Goal: Information Seeking & Learning: Stay updated

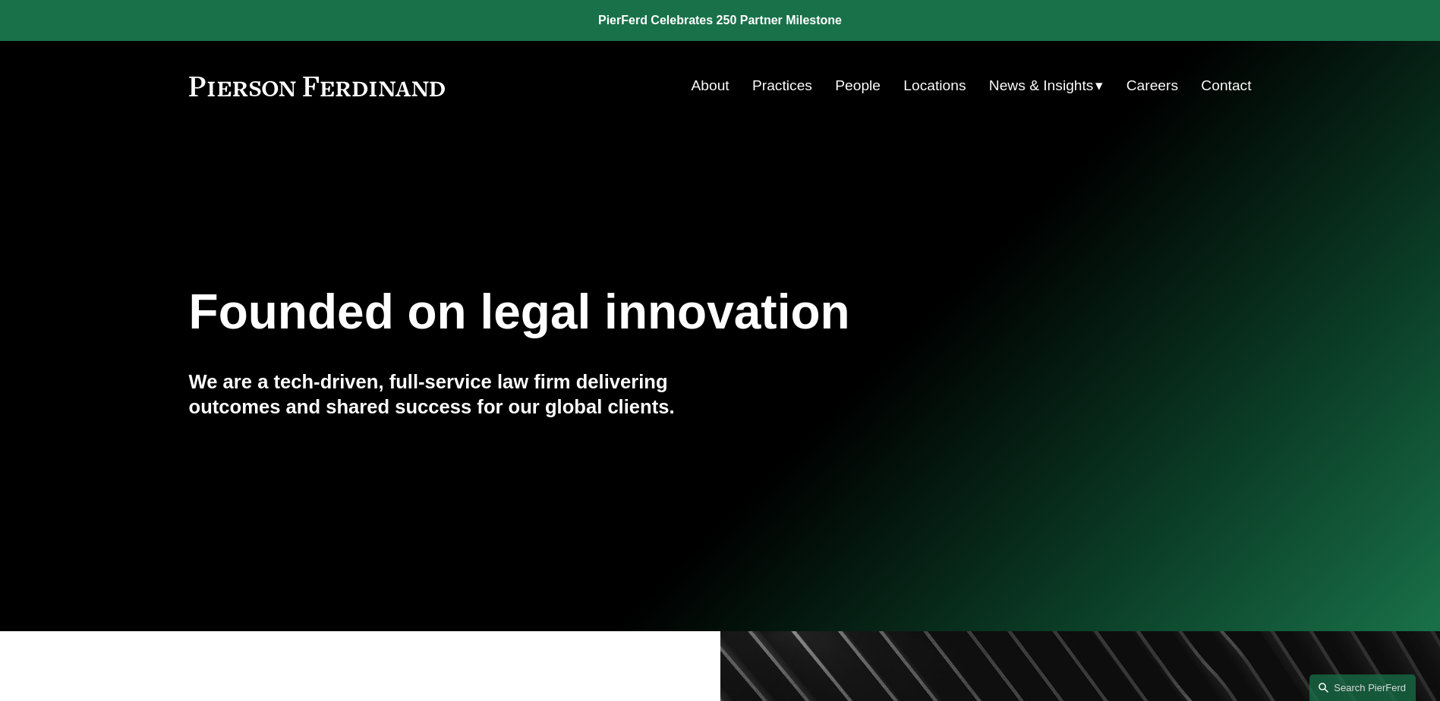
click at [0, 0] on span "News" at bounding box center [0, 0] width 0 height 0
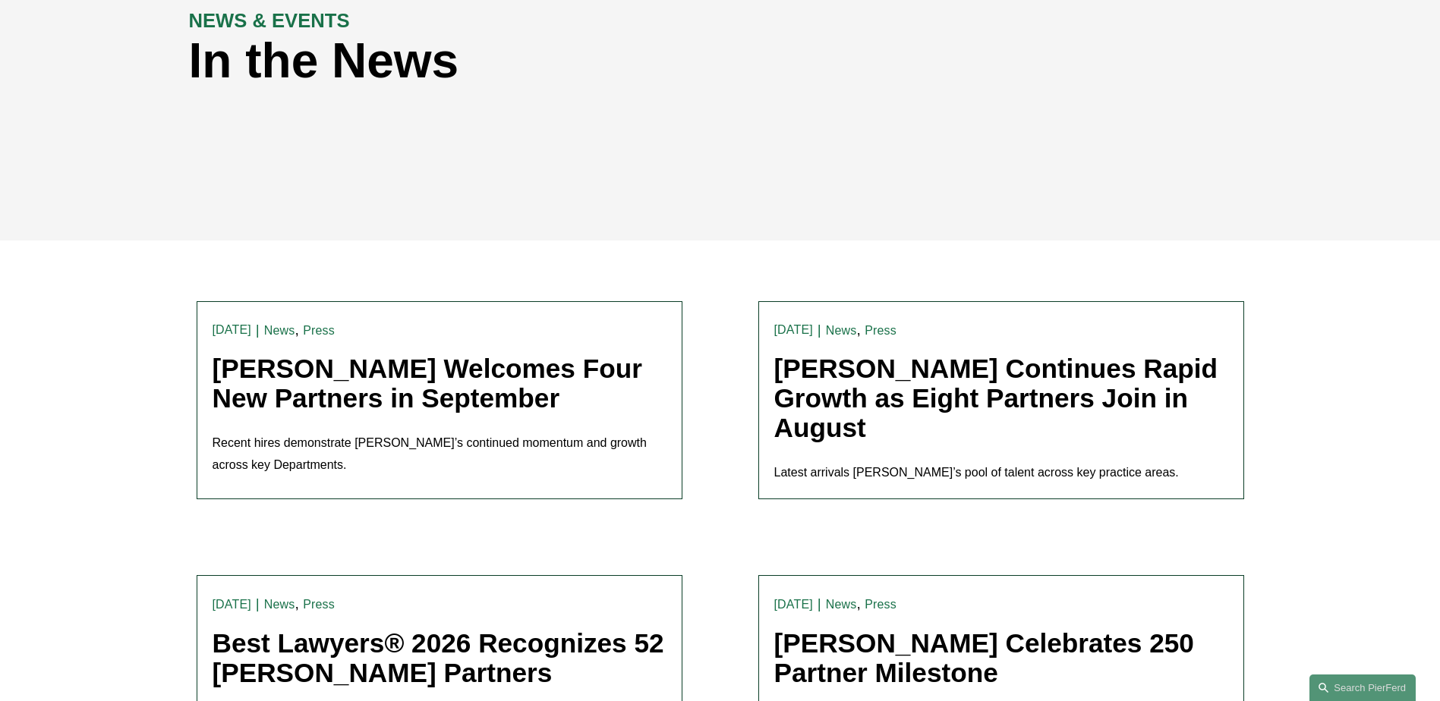
scroll to position [228, 0]
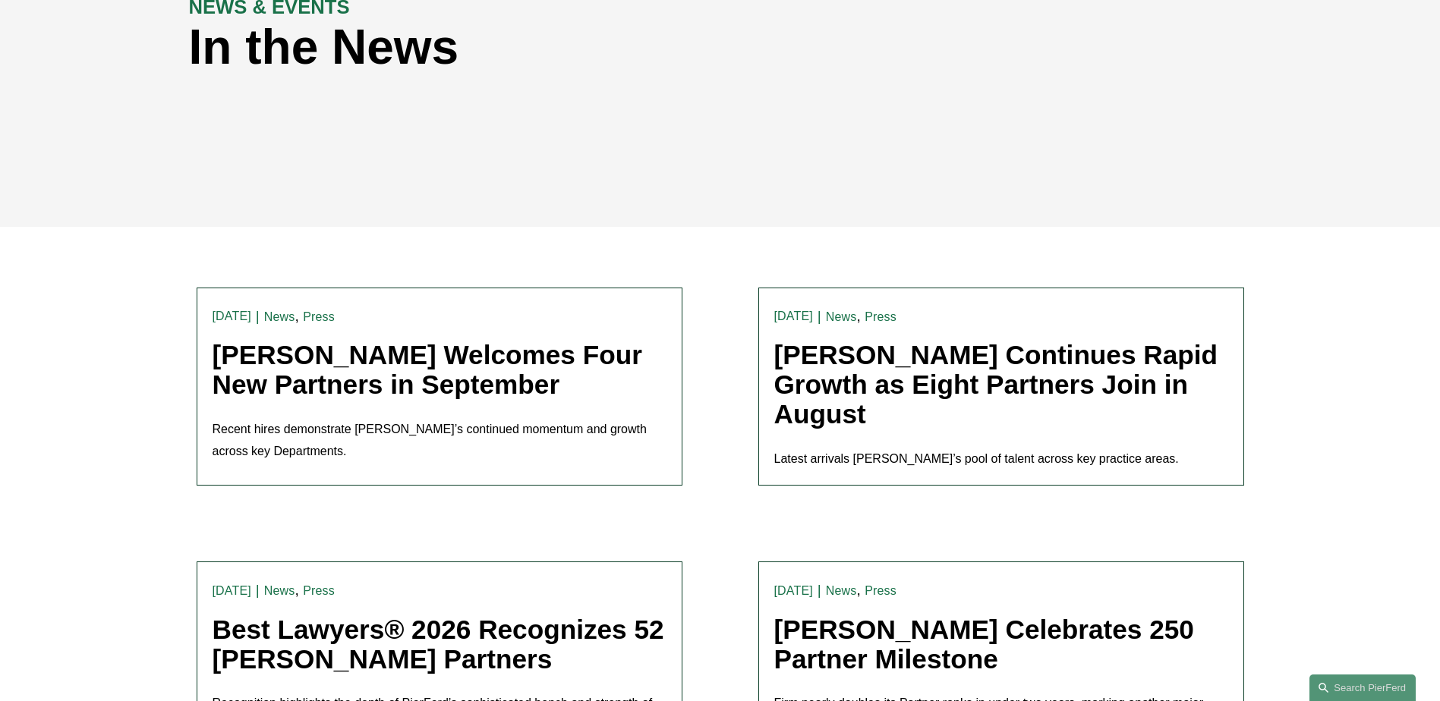
click at [326, 377] on link "Pierson Ferdinand Welcomes Four New Partners in September" at bounding box center [428, 369] width 430 height 59
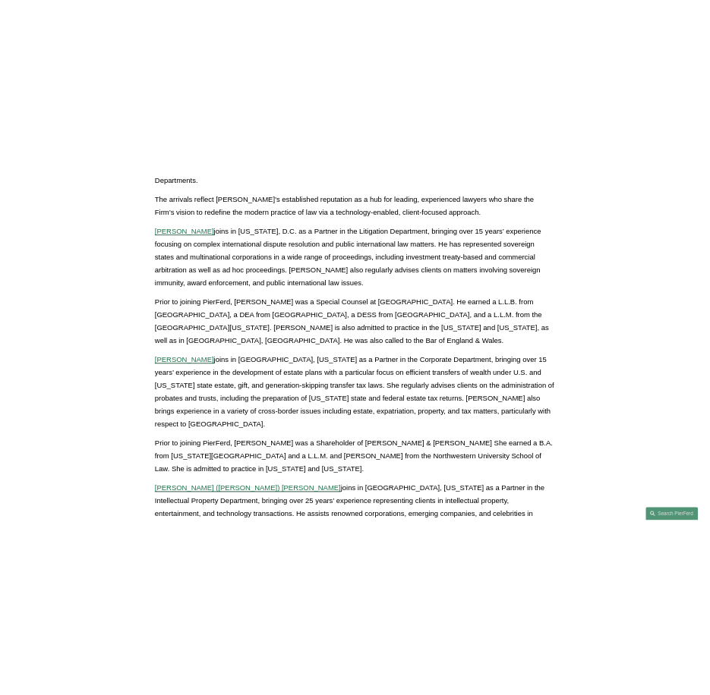
scroll to position [304, 0]
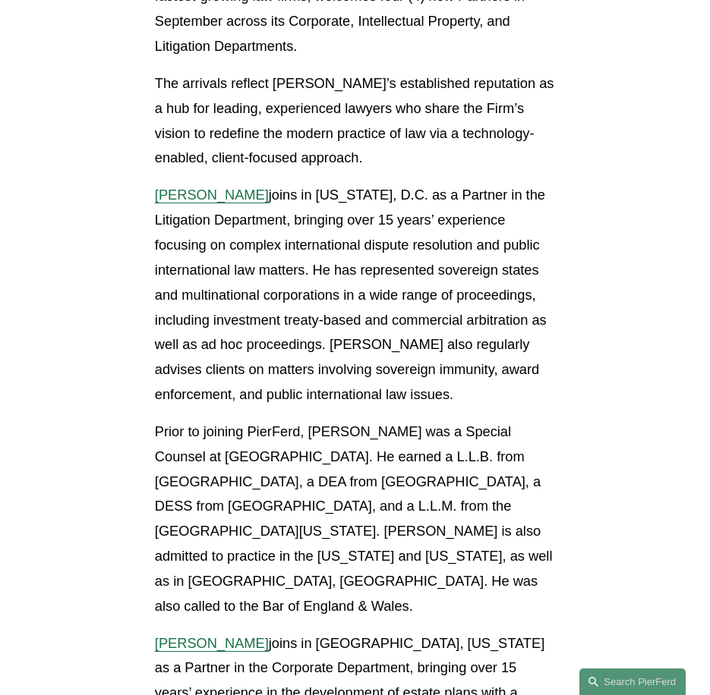
scroll to position [380, 0]
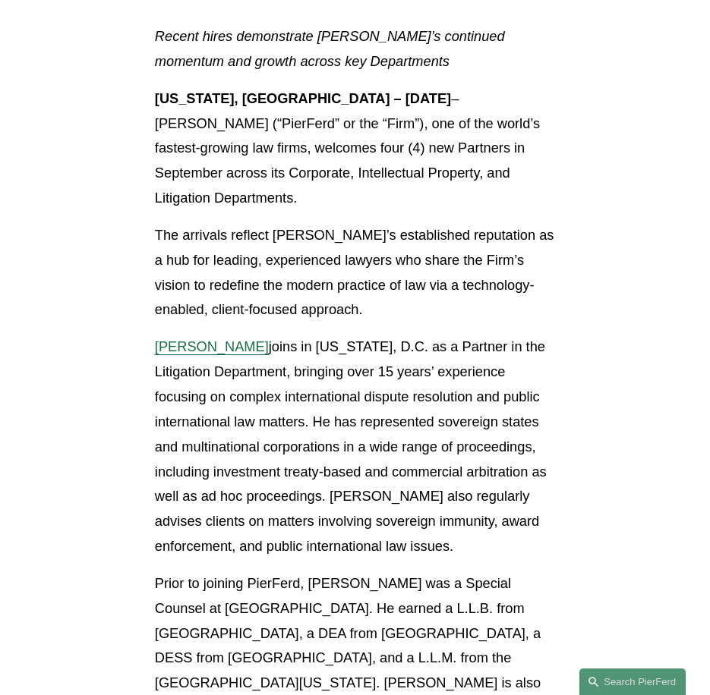
click at [238, 374] on p "Kamel Aitelaj joins in Washington, D.C. as a Partner in the Litigation Departme…" at bounding box center [355, 447] width 400 height 225
drag, startPoint x: 227, startPoint y: 373, endPoint x: 245, endPoint y: 381, distance: 19.7
click at [245, 381] on p "Kamel Aitelaj joins in Washington, D.C. as a Partner in the Litigation Departme…" at bounding box center [355, 447] width 400 height 225
click at [241, 382] on p "Kamel Aitelaj joins in Washington, D.C. as a Partner in the Litigation Departme…" at bounding box center [355, 447] width 400 height 225
click at [233, 373] on p "Kamel Aitelaj joins in Washington, D.C. as a Partner in the Litigation Departme…" at bounding box center [355, 447] width 400 height 225
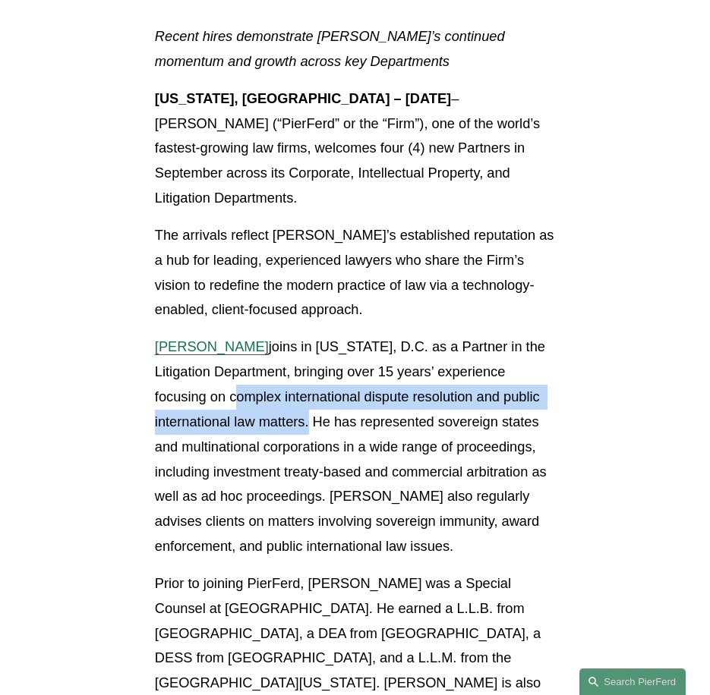
drag, startPoint x: 233, startPoint y: 373, endPoint x: 302, endPoint y: 401, distance: 74.6
click at [302, 401] on p "Kamel Aitelaj joins in Washington, D.C. as a Partner in the Litigation Departme…" at bounding box center [355, 447] width 400 height 225
copy p "complex international dispute resolution and public international law matters"
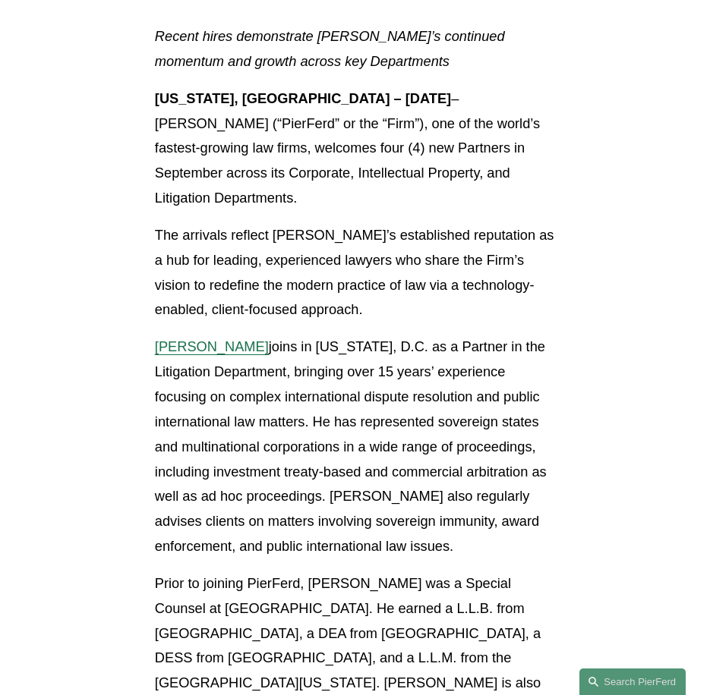
click at [332, 506] on p "Kamel Aitelaj joins in Washington, D.C. as a Partner in the Litigation Departme…" at bounding box center [355, 447] width 400 height 225
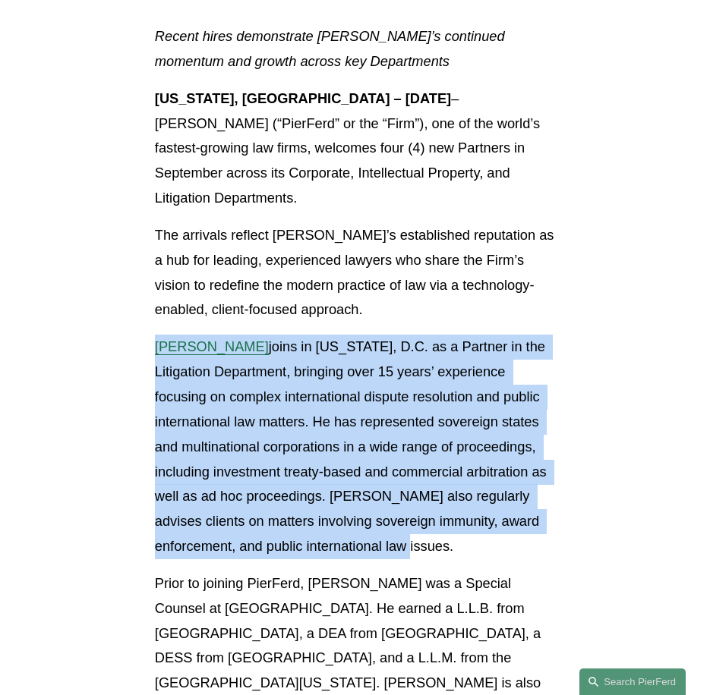
drag, startPoint x: 380, startPoint y: 528, endPoint x: 152, endPoint y: 320, distance: 308.4
copy p "Kamel Aitelaj joins in Washington, D.C. as a Partner in the Litigation Departme…"
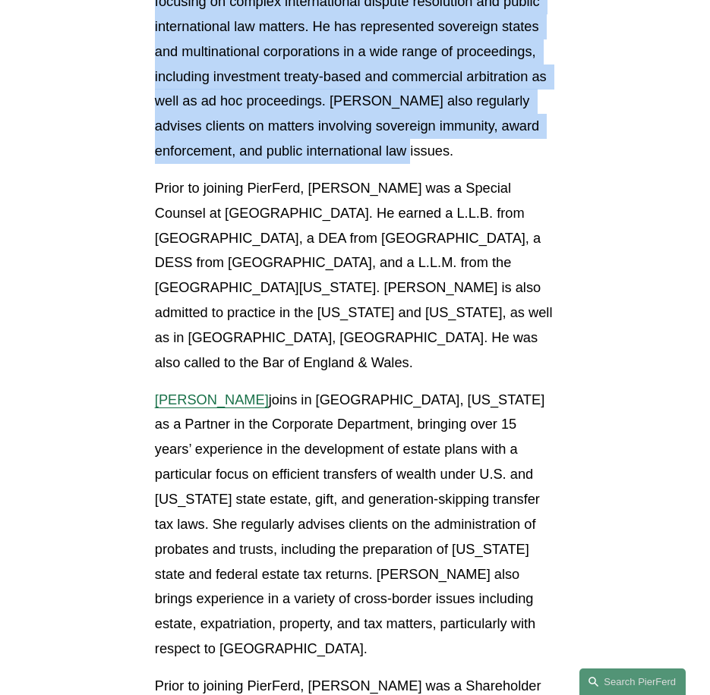
scroll to position [835, 0]
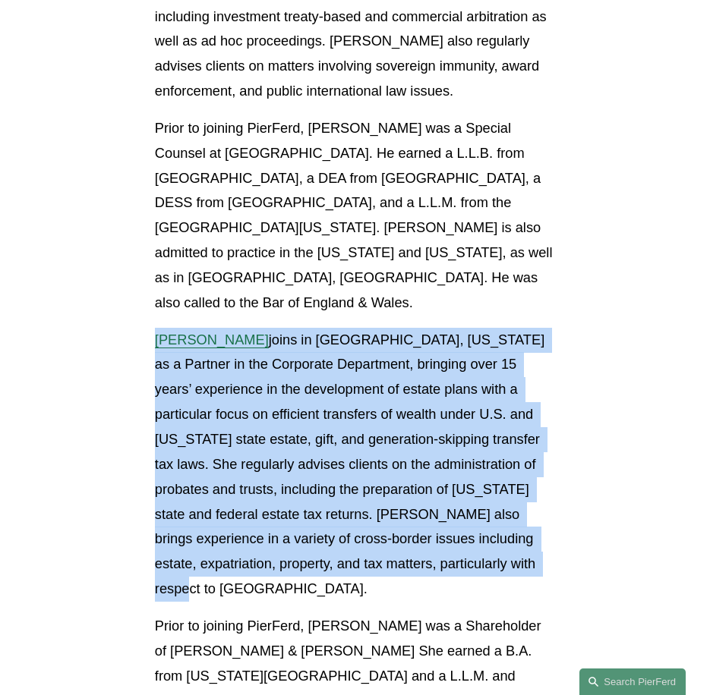
drag, startPoint x: 400, startPoint y: 523, endPoint x: 140, endPoint y: 294, distance: 346.9
copy p "Kristina M. Ash joins in Bellevue, Washington as a Partner in the Corporate Dep…"
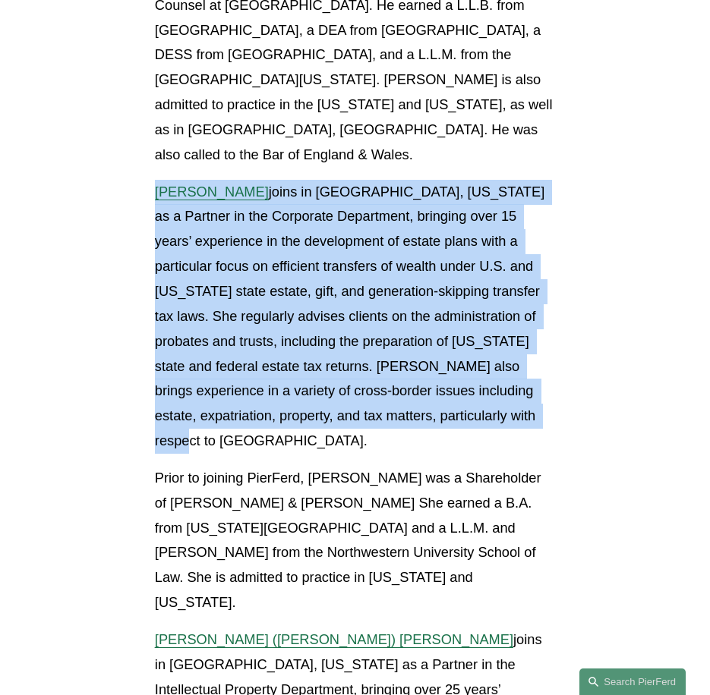
scroll to position [1139, 0]
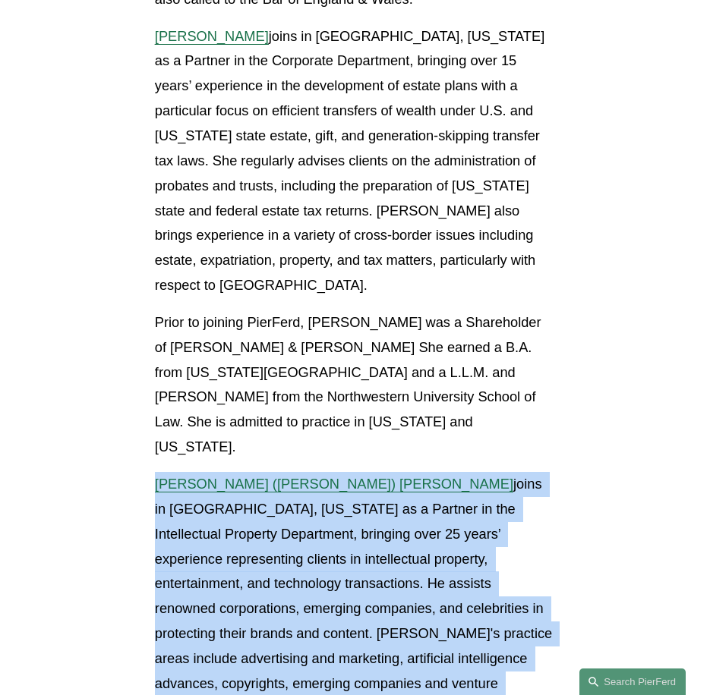
drag, startPoint x: 559, startPoint y: 592, endPoint x: 142, endPoint y: 368, distance: 473.1
click at [142, 368] on div "Recent hires demonstrate PierFerd’s continued momentum and growth across key De…" at bounding box center [355, 597] width 426 height 2664
copy p "Gregory (Greg) B. Perleberg joins in Los Angeles, California as a Partner in th…"
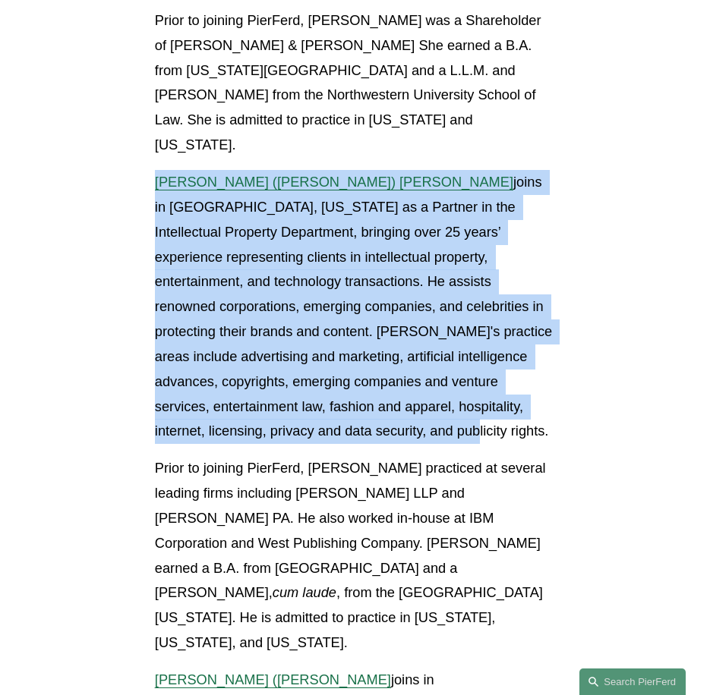
scroll to position [1670, 0]
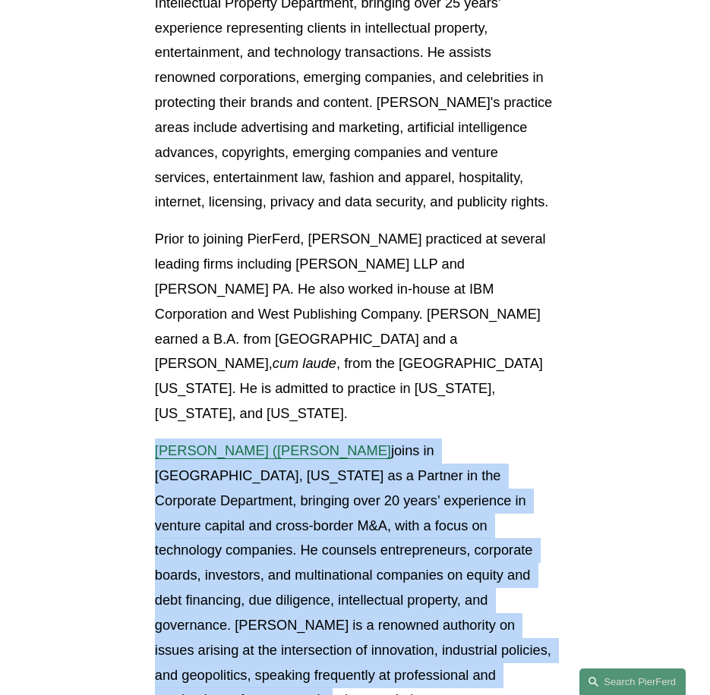
drag, startPoint x: 310, startPoint y: 483, endPoint x: 130, endPoint y: 263, distance: 283.7
click at [130, 263] on article "Back to News & Events Pierson Ferdinand Welcomes Four New Partners in September…" at bounding box center [355, 116] width 710 height 3272
copy p "Benjamin (Ben) Qiu joins in Princeton, New Jersey as a Partner in the Corporate…"
